Goal: Information Seeking & Learning: Learn about a topic

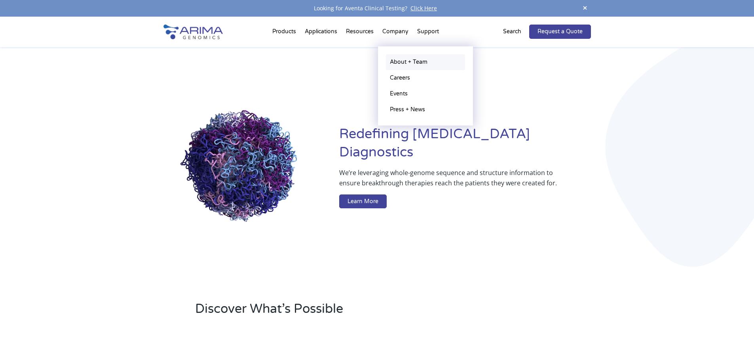
click at [399, 61] on link "About + Team" at bounding box center [425, 62] width 79 height 16
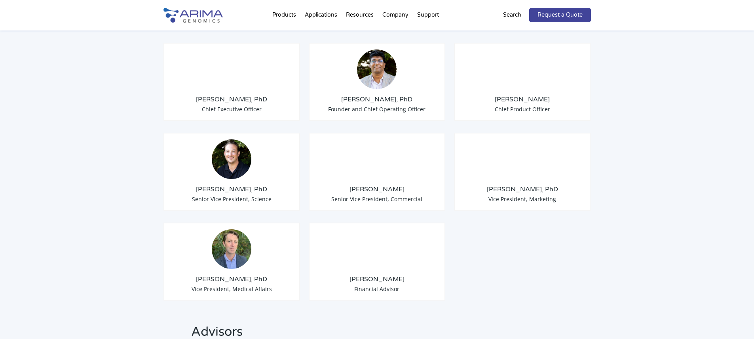
scroll to position [640, 0]
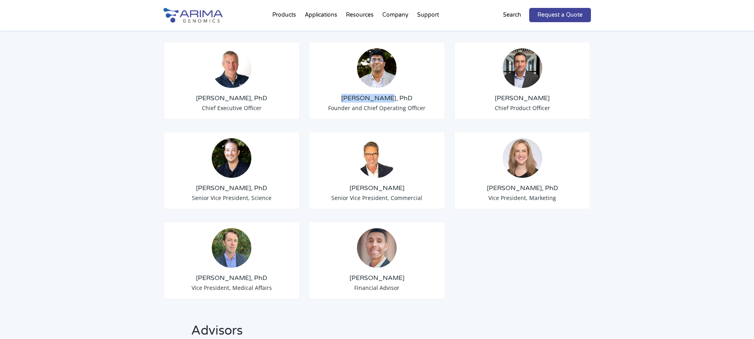
drag, startPoint x: 353, startPoint y: 87, endPoint x: 386, endPoint y: 89, distance: 33.7
click at [386, 94] on h3 "Sid Selvaraj, PhD" at bounding box center [376, 98] width 123 height 9
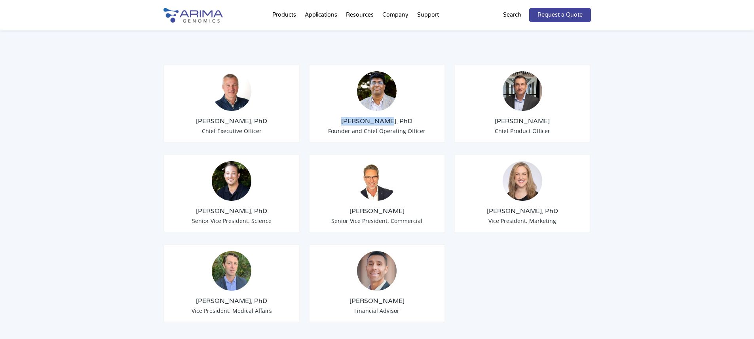
scroll to position [620, 0]
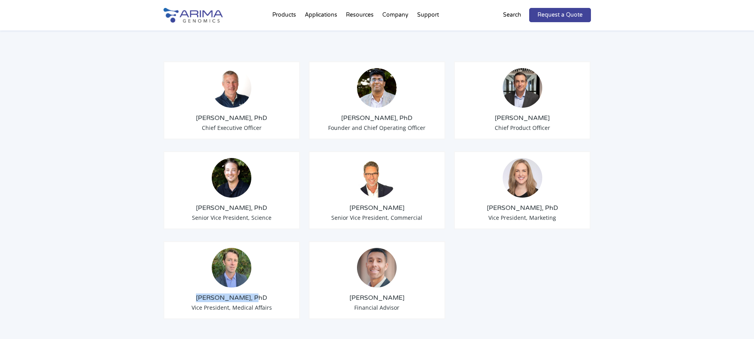
drag, startPoint x: 208, startPoint y: 287, endPoint x: 257, endPoint y: 287, distance: 48.7
click at [257, 293] on h3 "Alex Hastie, PhD" at bounding box center [231, 297] width 123 height 9
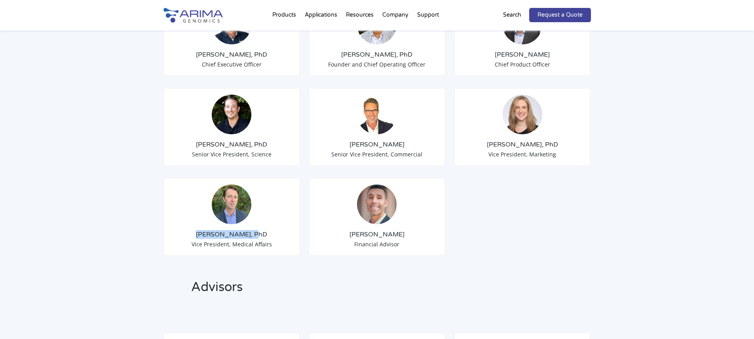
scroll to position [686, 0]
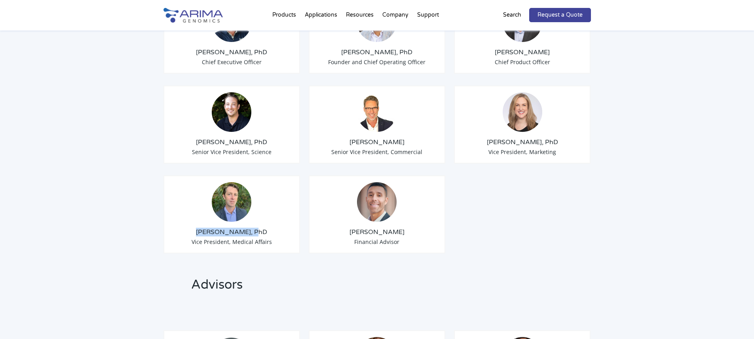
drag, startPoint x: 199, startPoint y: 133, endPoint x: 264, endPoint y: 134, distance: 64.5
click at [264, 138] on h3 "Anthony Schmitt, PhD" at bounding box center [231, 142] width 123 height 9
drag, startPoint x: 499, startPoint y: 131, endPoint x: 547, endPoint y: 130, distance: 47.9
click at [547, 138] on h3 "Erin Davis, PhD" at bounding box center [521, 142] width 123 height 9
drag, startPoint x: 359, startPoint y: 130, endPoint x: 405, endPoint y: 132, distance: 46.7
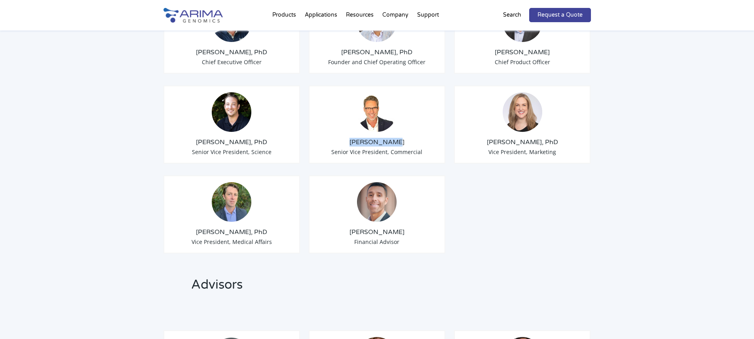
click at [405, 138] on h3 "David Duvall" at bounding box center [376, 142] width 123 height 9
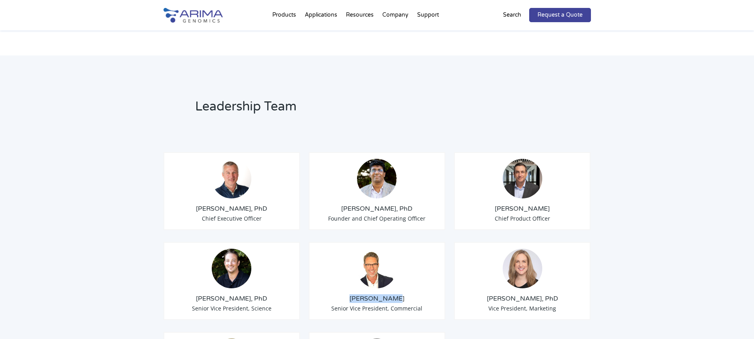
scroll to position [533, 0]
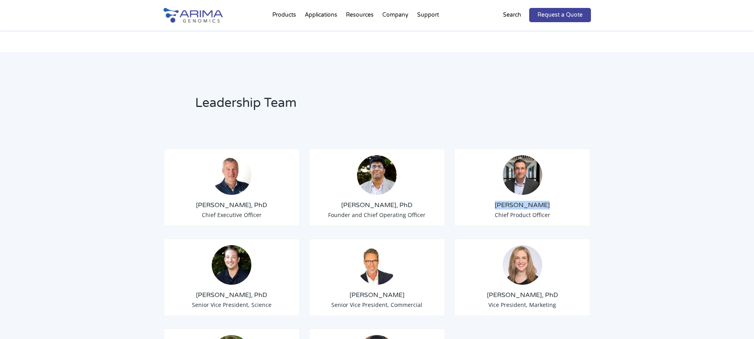
drag, startPoint x: 504, startPoint y: 194, endPoint x: 542, endPoint y: 192, distance: 38.8
click at [542, 201] on h3 "Chris Roberts" at bounding box center [521, 205] width 123 height 9
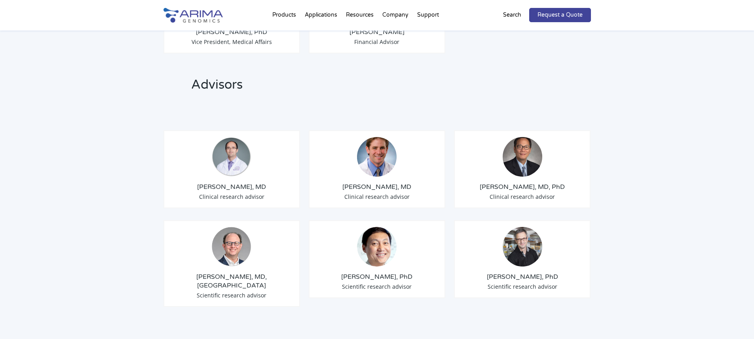
scroll to position [888, 0]
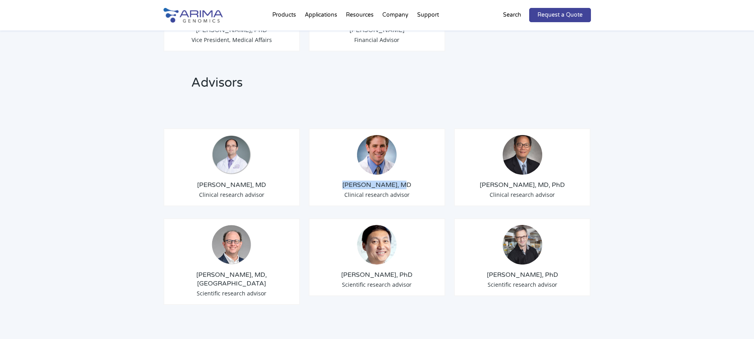
drag, startPoint x: 352, startPoint y: 176, endPoint x: 378, endPoint y: 163, distance: 29.6
click at [403, 180] on h3 "Darren Sigal, MD" at bounding box center [376, 184] width 123 height 9
